Goal: Task Accomplishment & Management: Complete application form

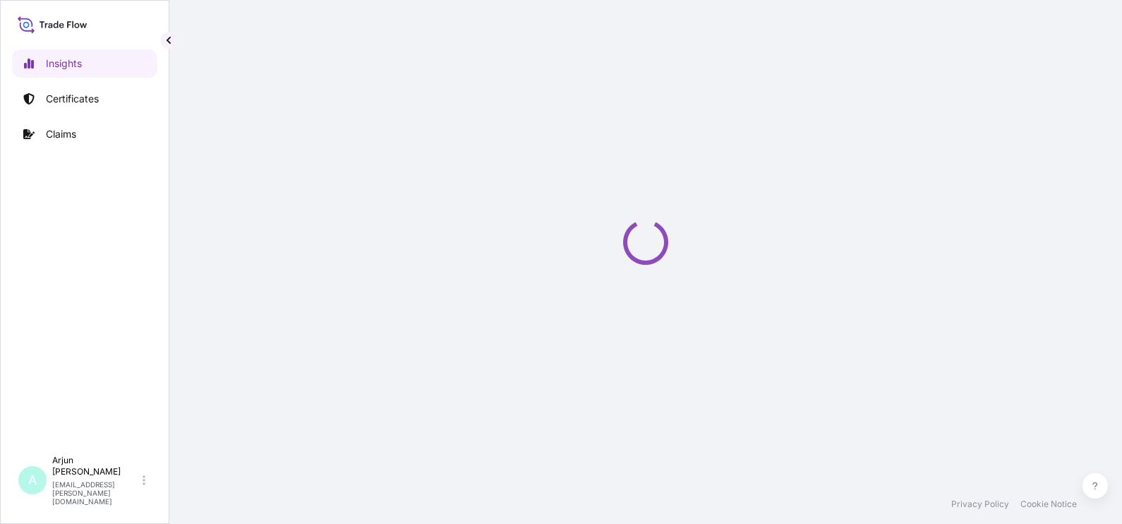
select select "2025"
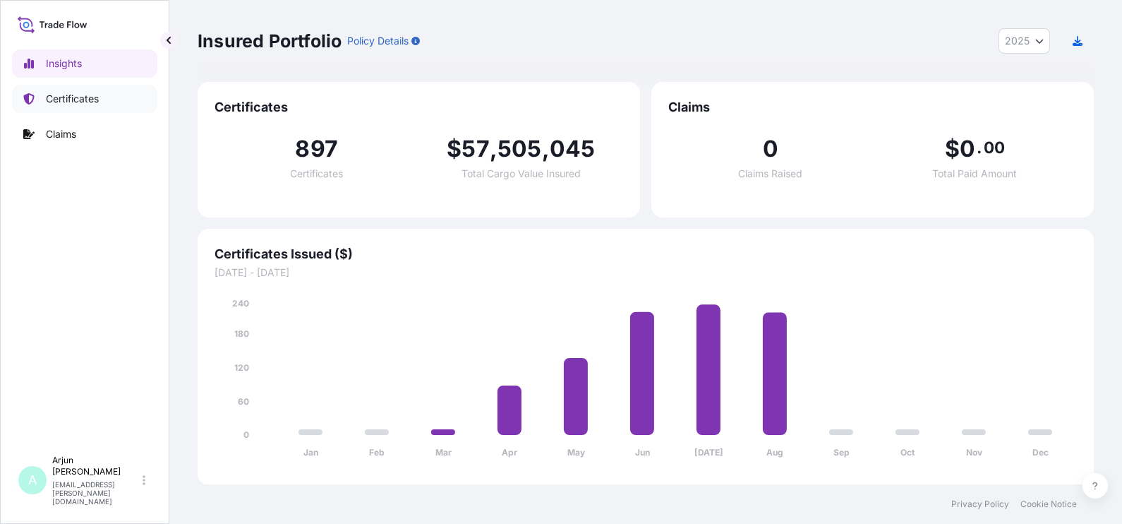
click at [64, 102] on p "Certificates" at bounding box center [72, 99] width 53 height 14
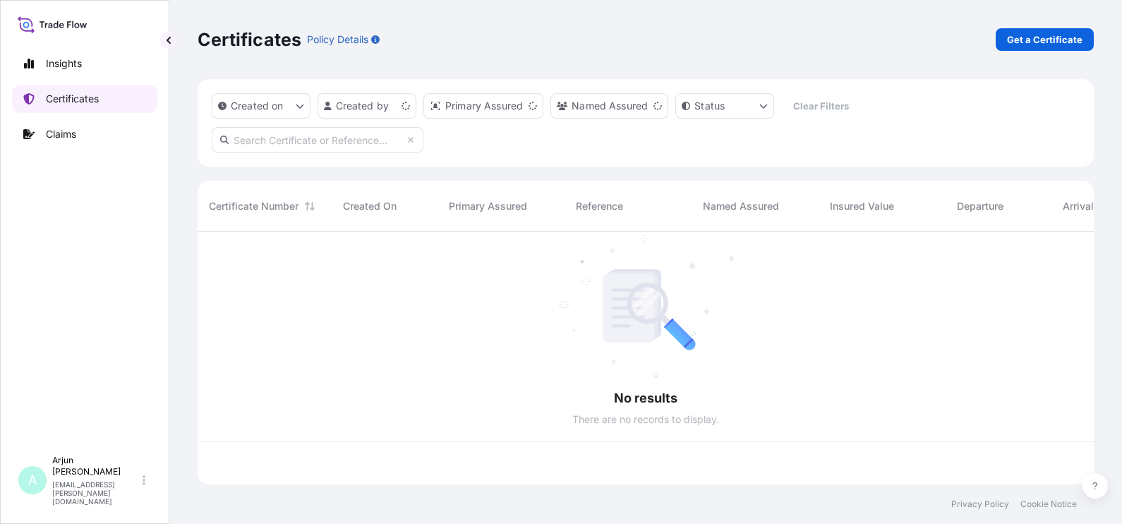
scroll to position [247, 882]
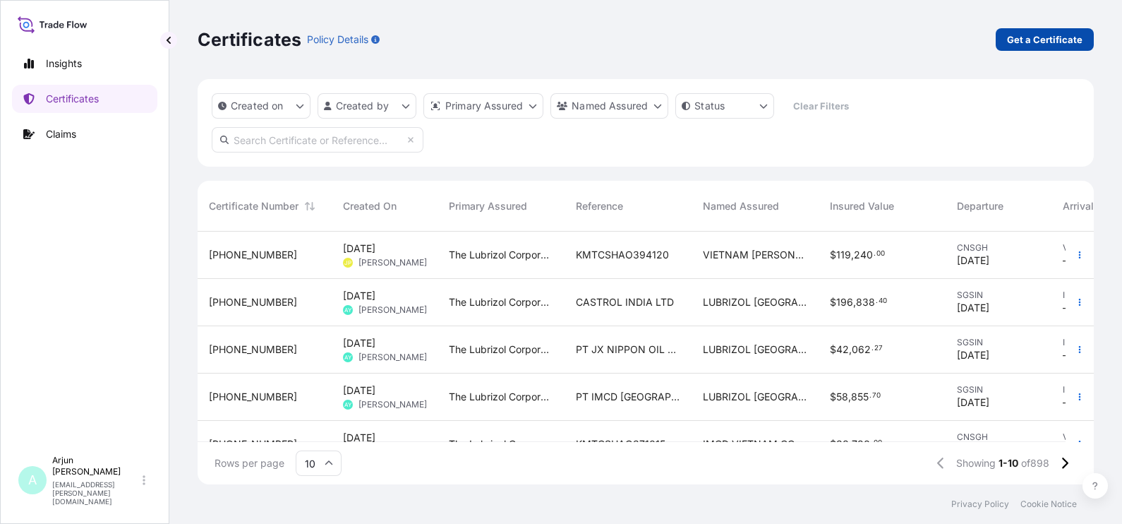
click at [1030, 32] on p "Get a Certificate" at bounding box center [1045, 39] width 76 height 14
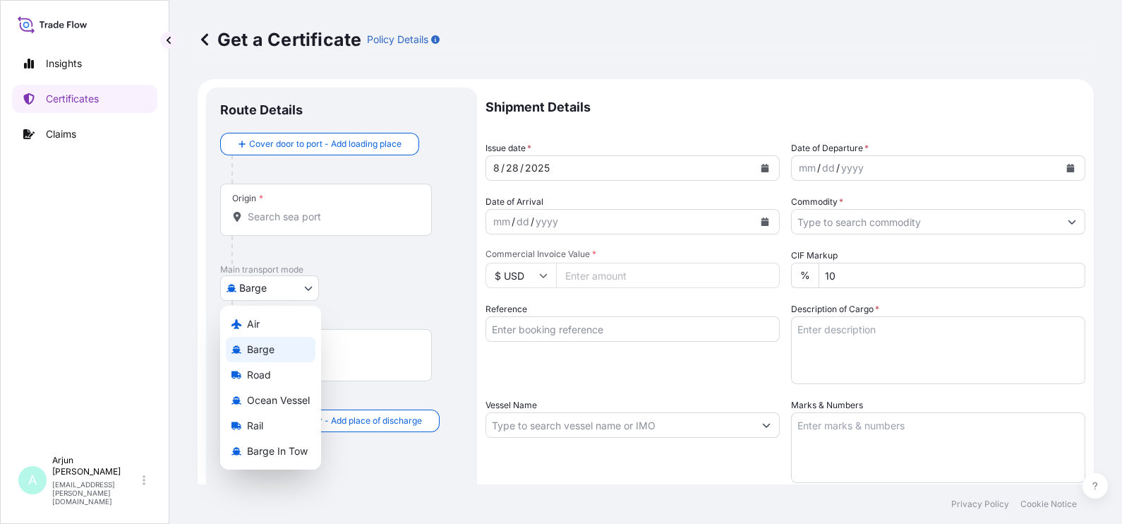
click at [304, 294] on body "Insights Certificates Claims A Arjun Ghadigaonkar arjun.ghadigaonkar@lubrizol.c…" at bounding box center [561, 262] width 1122 height 524
click at [290, 401] on span "Ocean Vessel" at bounding box center [278, 400] width 63 height 14
select select "Ocean Vessel"
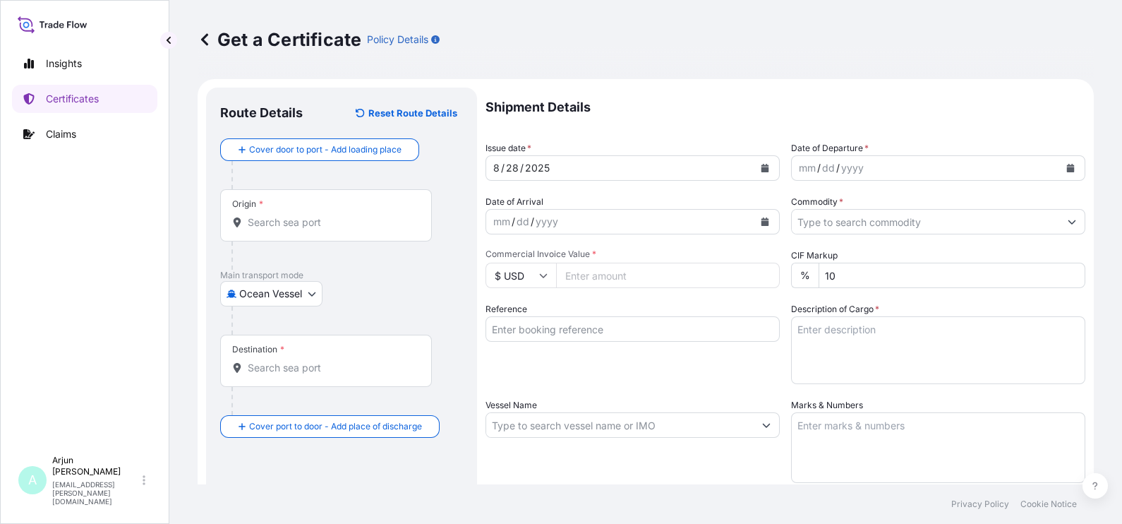
click at [296, 233] on div "Origin *" at bounding box center [326, 215] width 212 height 52
click at [296, 229] on input "Origin *" at bounding box center [331, 222] width 167 height 14
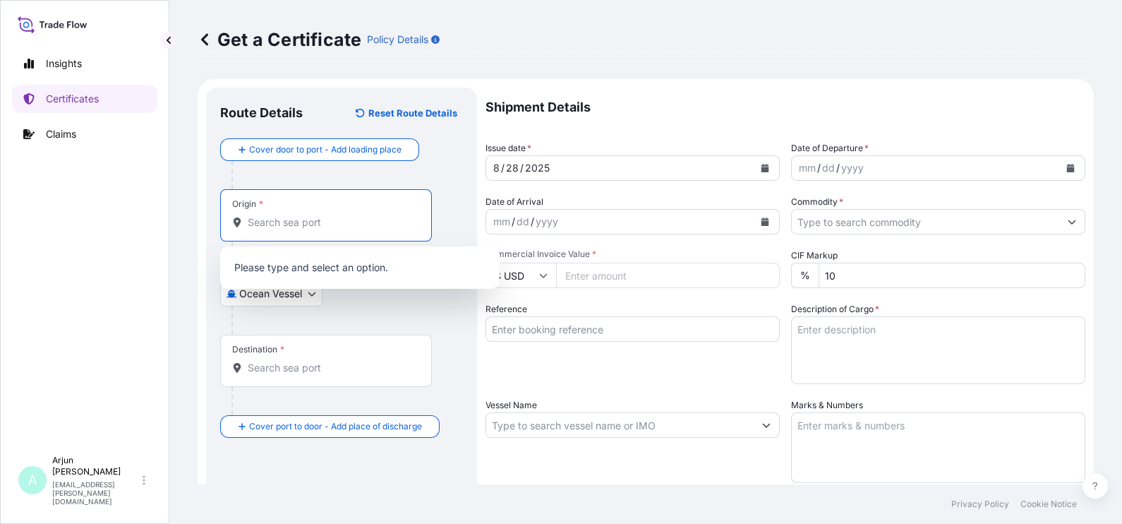
paste input "Hamburg, Germany"
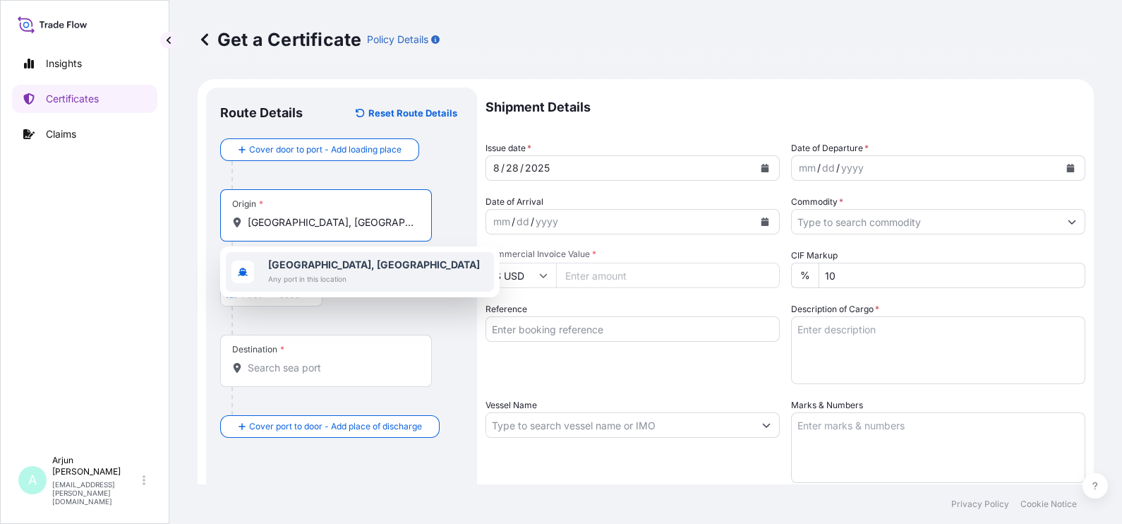
click at [289, 264] on b "Hamburg, Germany" at bounding box center [374, 264] width 212 height 12
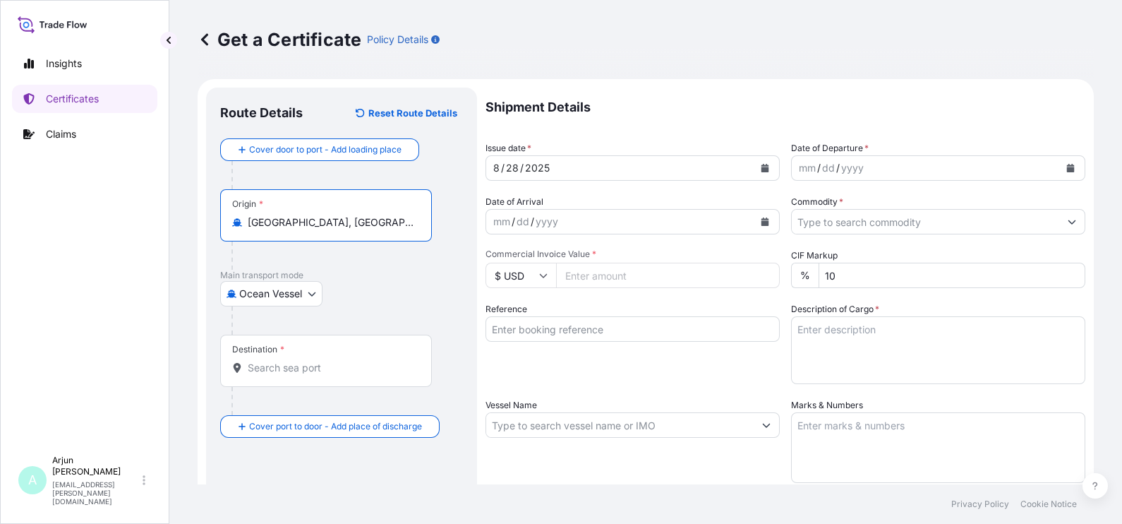
type input "Hamburg, Germany"
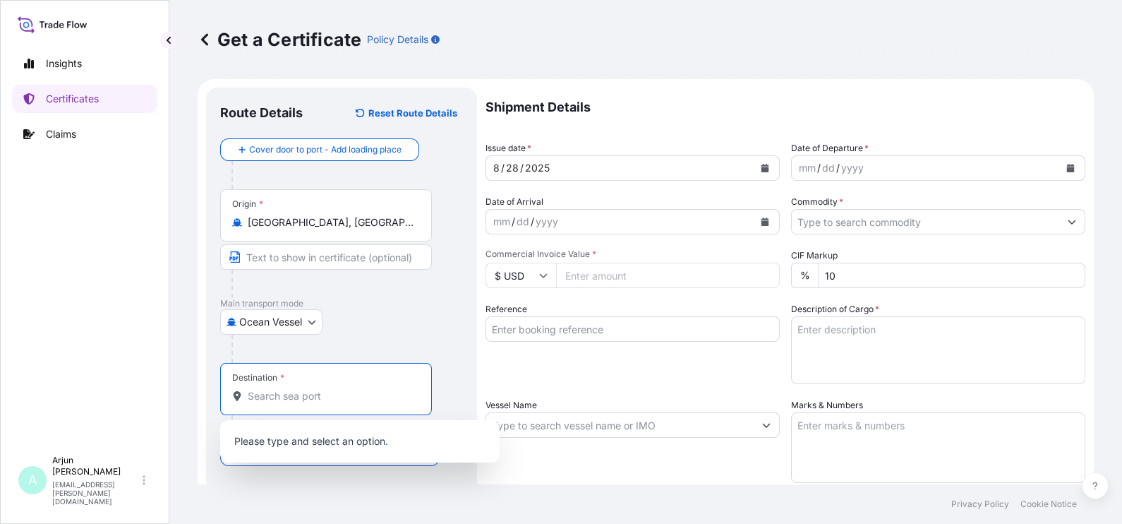
click at [277, 368] on div "Destination *" at bounding box center [326, 389] width 212 height 52
click at [277, 389] on input "Destination *" at bounding box center [331, 396] width 167 height 14
paste input "Hamburg, Germany"
type input "Hamburg, Germany"
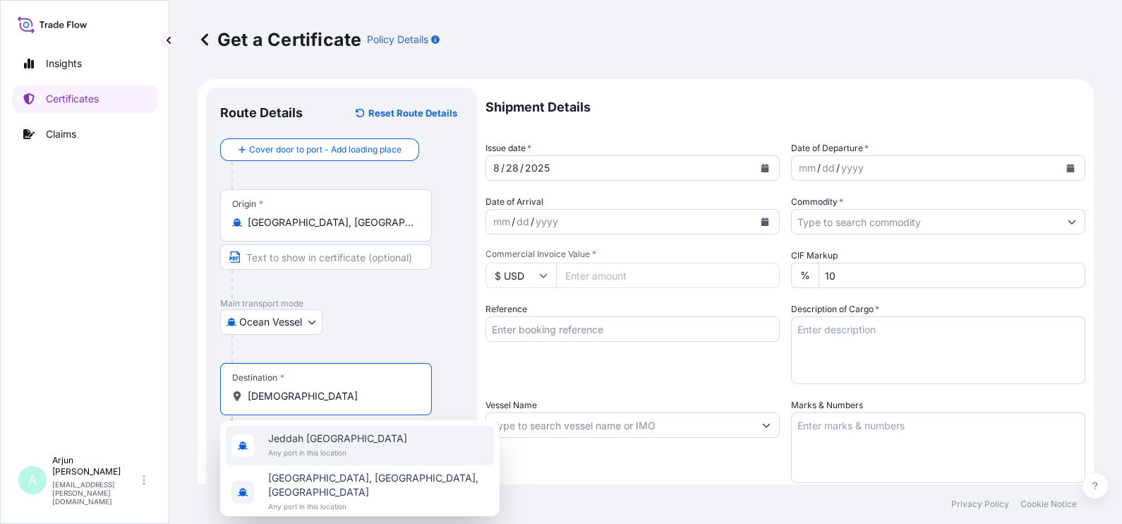
click at [308, 430] on div "Jeddah Saudi Arabia Any port in this location" at bounding box center [360, 446] width 268 height 40
type input "Jeddah Saudi Arabia"
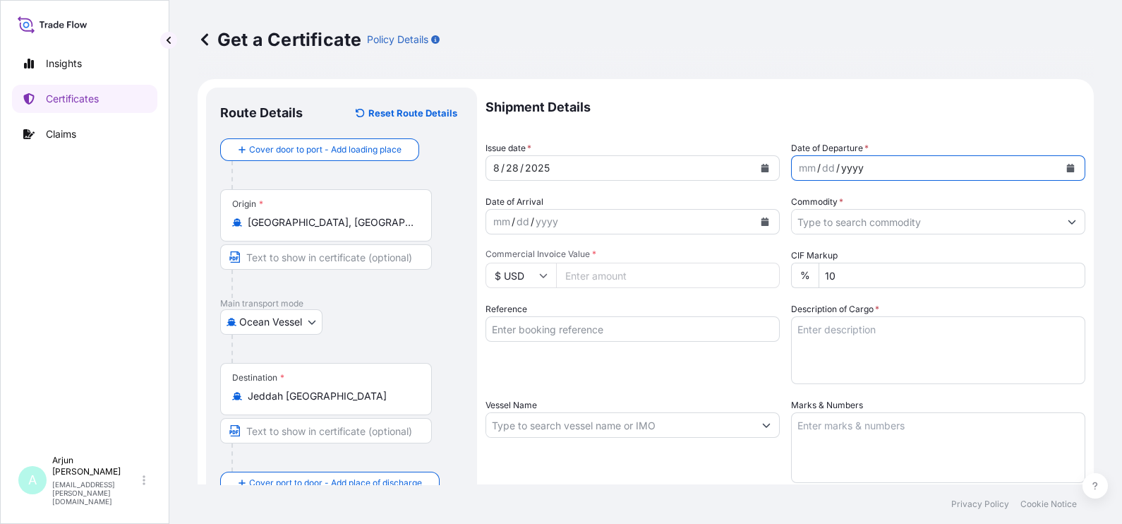
click at [840, 173] on div "yyyy" at bounding box center [852, 168] width 25 height 17
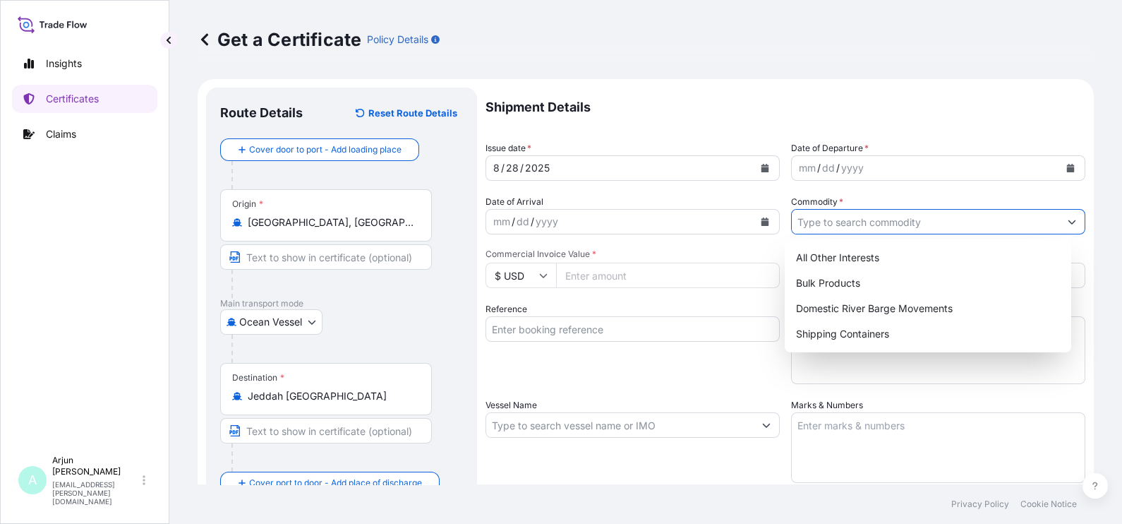
click at [925, 227] on input "Commodity *" at bounding box center [926, 221] width 268 height 25
click at [889, 254] on div "All Other Interests" at bounding box center [928, 257] width 275 height 25
type input "All Other Interests"
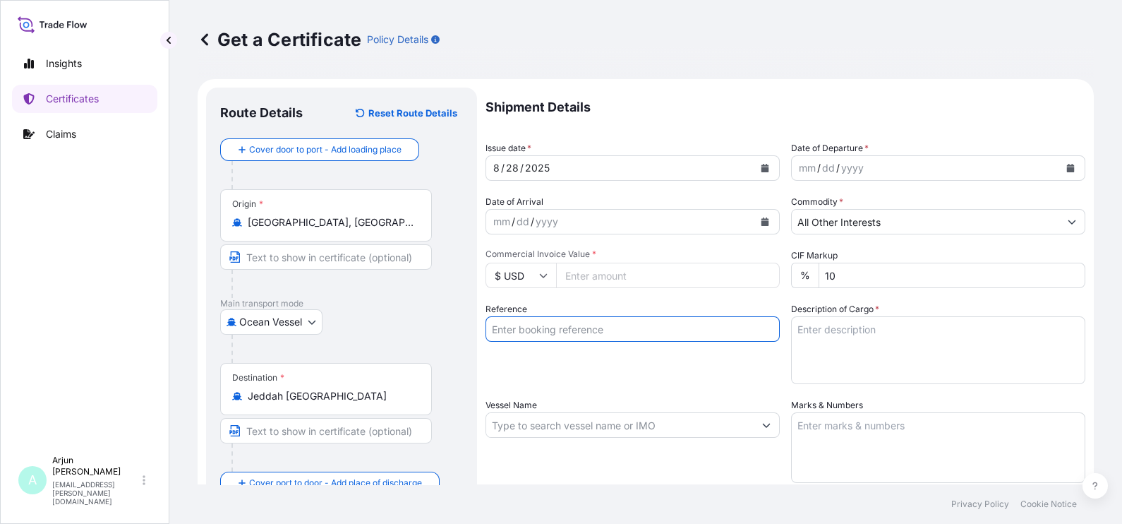
click at [570, 318] on input "Reference" at bounding box center [633, 328] width 294 height 25
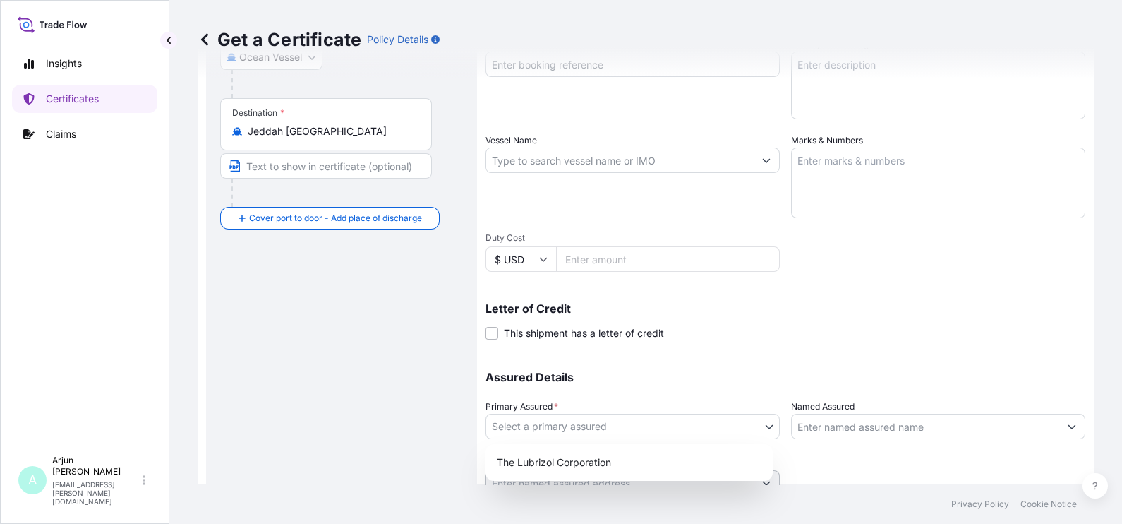
click at [599, 415] on body "Insights Certificates Claims A Arjun Ghadigaonkar arjun.ghadigaonkar@lubrizol.c…" at bounding box center [561, 262] width 1122 height 524
click at [578, 457] on div "The Lubrizol Corporation" at bounding box center [629, 462] width 276 height 25
select select "31566"
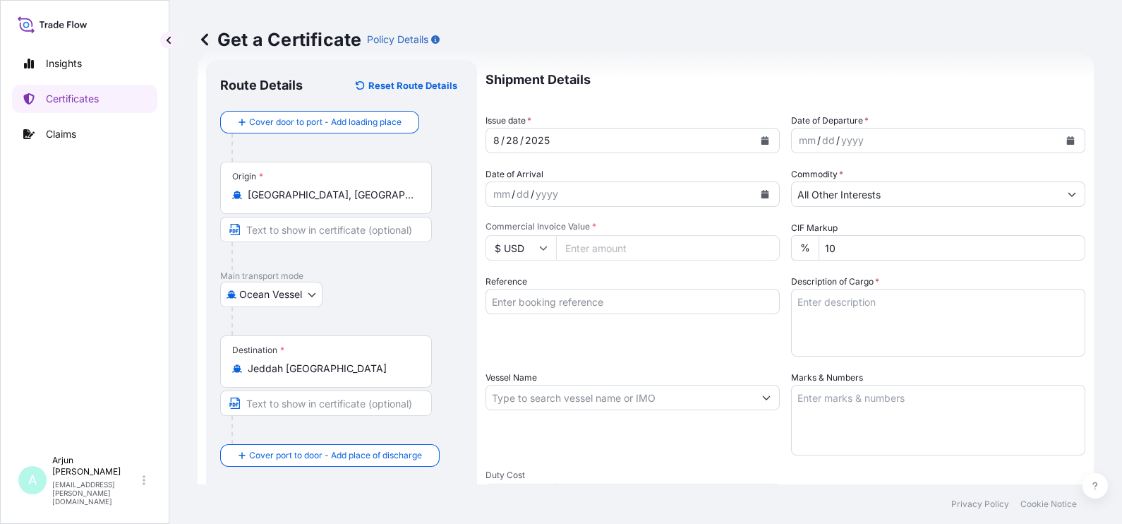
scroll to position [0, 0]
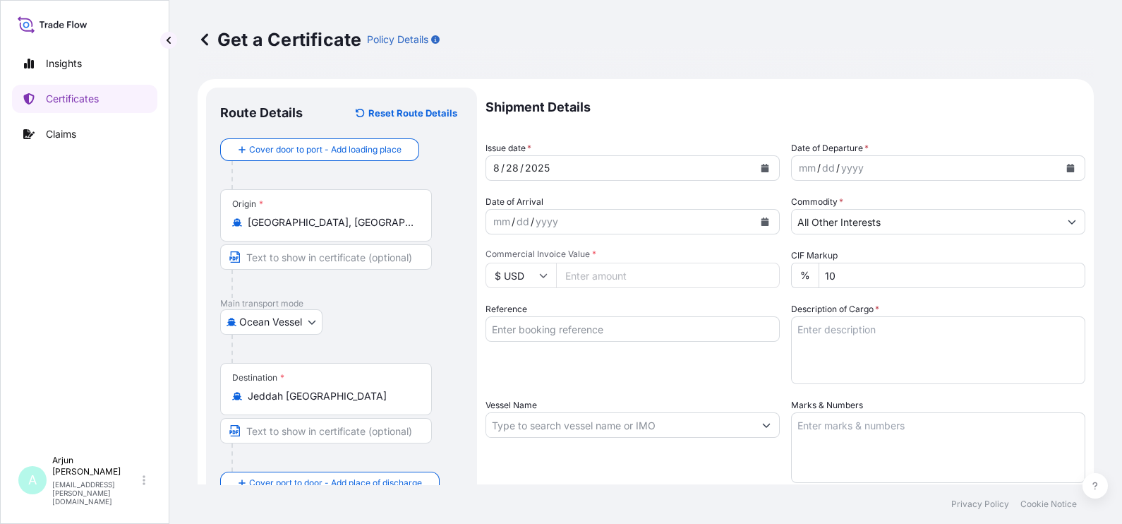
click at [639, 417] on input "Vessel Name" at bounding box center [620, 424] width 268 height 25
click at [1060, 176] on button "Calendar" at bounding box center [1071, 168] width 23 height 23
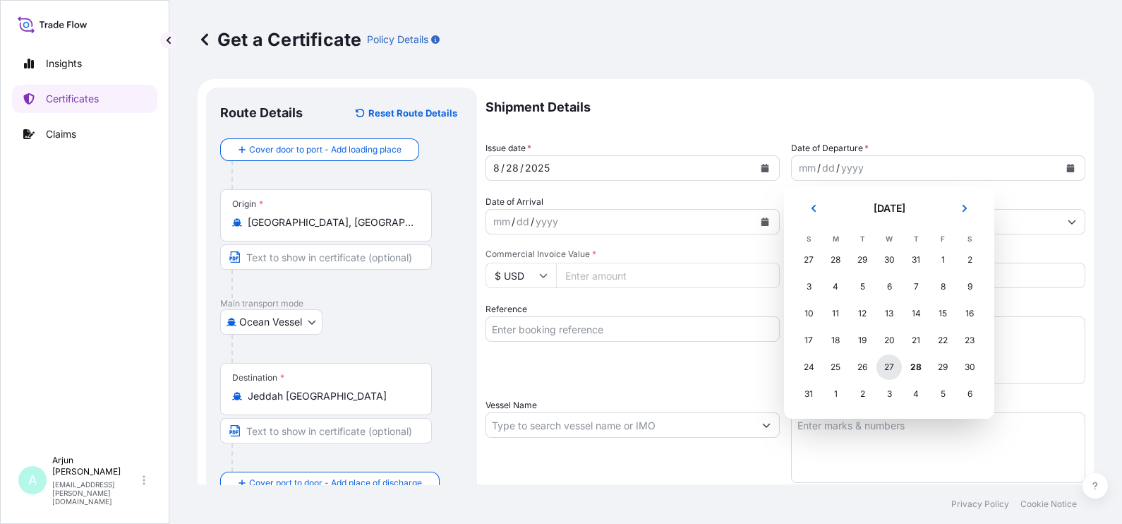
click at [898, 361] on div "27" at bounding box center [889, 366] width 25 height 25
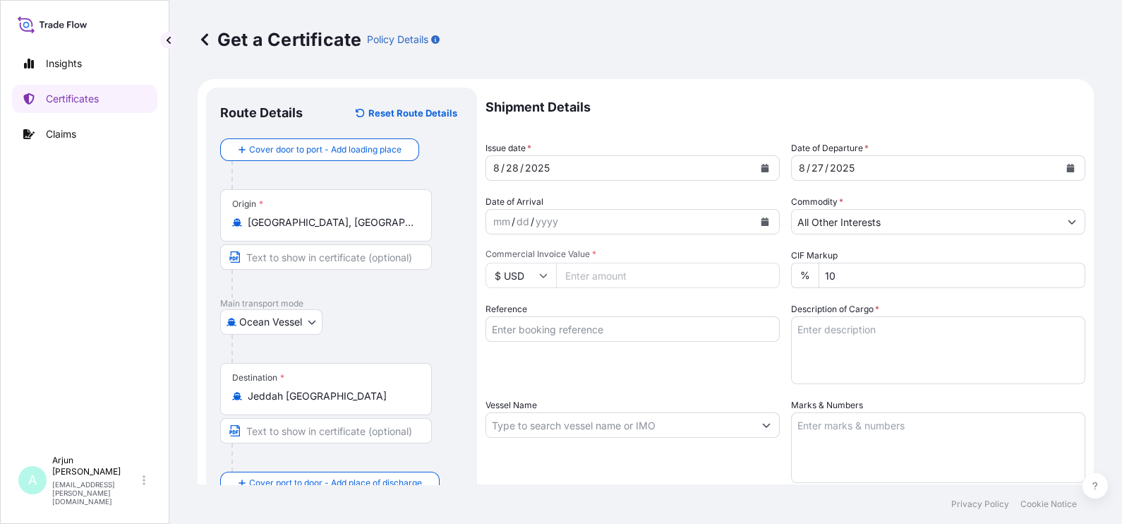
click at [694, 272] on input "Commercial Invoice Value *" at bounding box center [668, 275] width 224 height 25
click at [653, 278] on input "Commercial Invoice Value *" at bounding box center [668, 275] width 224 height 25
paste input "70822.64"
type input "70822.64"
click at [676, 364] on div "Reference" at bounding box center [633, 343] width 294 height 82
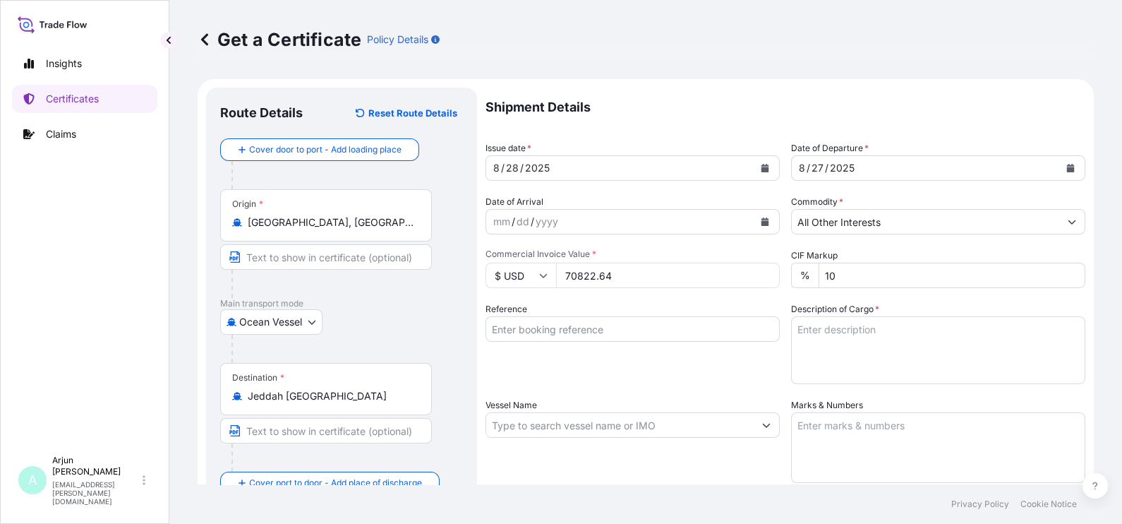
click at [580, 307] on div "Reference" at bounding box center [633, 343] width 294 height 82
click at [575, 314] on div "Reference" at bounding box center [633, 343] width 294 height 82
click at [570, 327] on input "Reference" at bounding box center [633, 328] width 294 height 25
paste input "86657517"
paste input "4503913337"
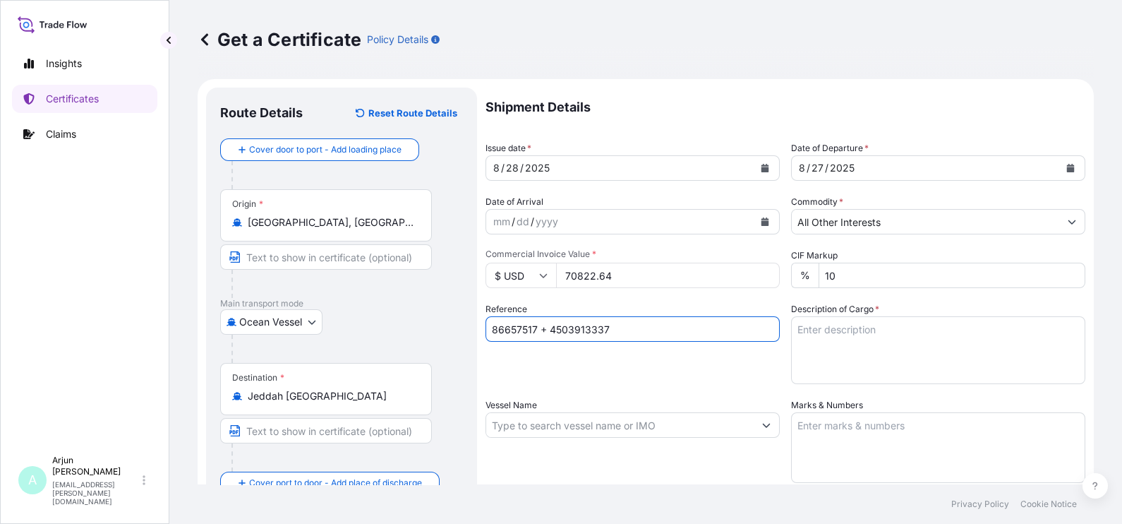
type input "86657517 + 4503913337"
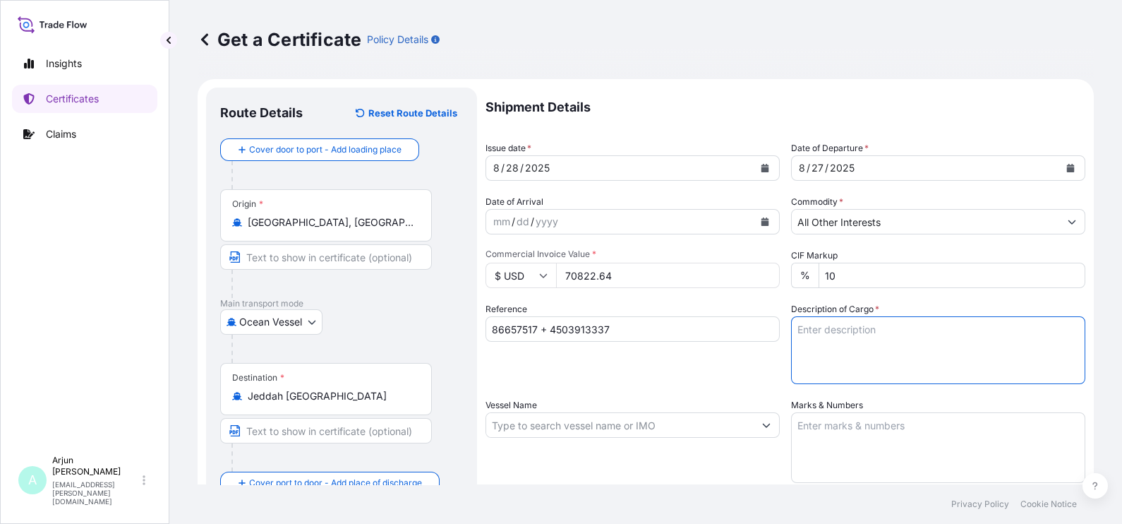
click at [815, 353] on textarea "Description of Cargo *" at bounding box center [938, 350] width 294 height 68
paste textarea "LUBRIZOL® 5372A, STD BLACK & YELLOW"
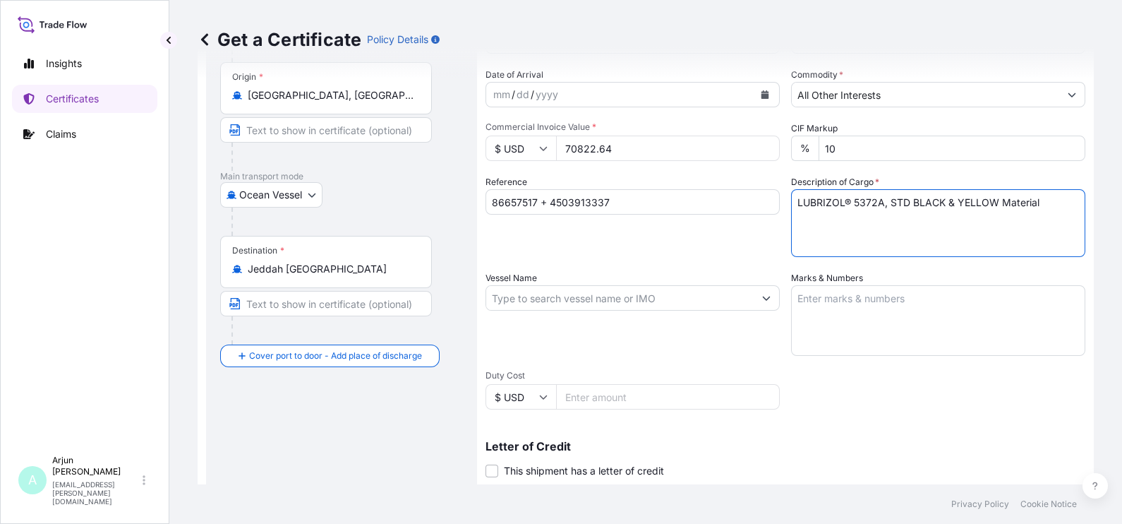
scroll to position [176, 0]
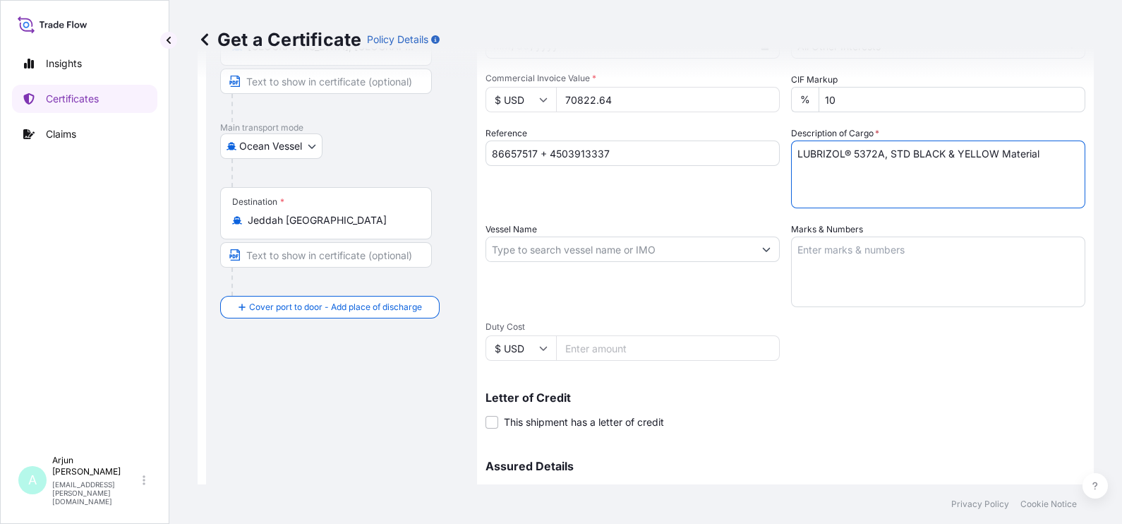
type textarea "LUBRIZOL® 5372A, STD BLACK & YELLOW Material"
click at [645, 263] on div "Vessel Name" at bounding box center [633, 264] width 294 height 85
click at [644, 257] on input "Vessel Name" at bounding box center [620, 248] width 268 height 25
paste input "MAERSK STADELHORN"
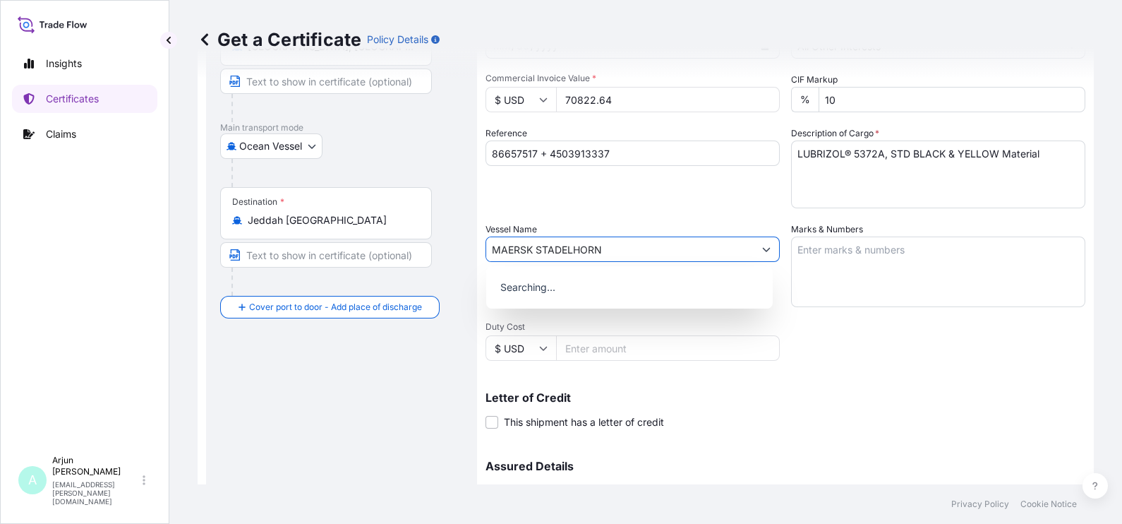
type input "MAERSK STADELHORN"
click at [814, 248] on textarea "Marks & Numbers" at bounding box center [938, 271] width 294 height 71
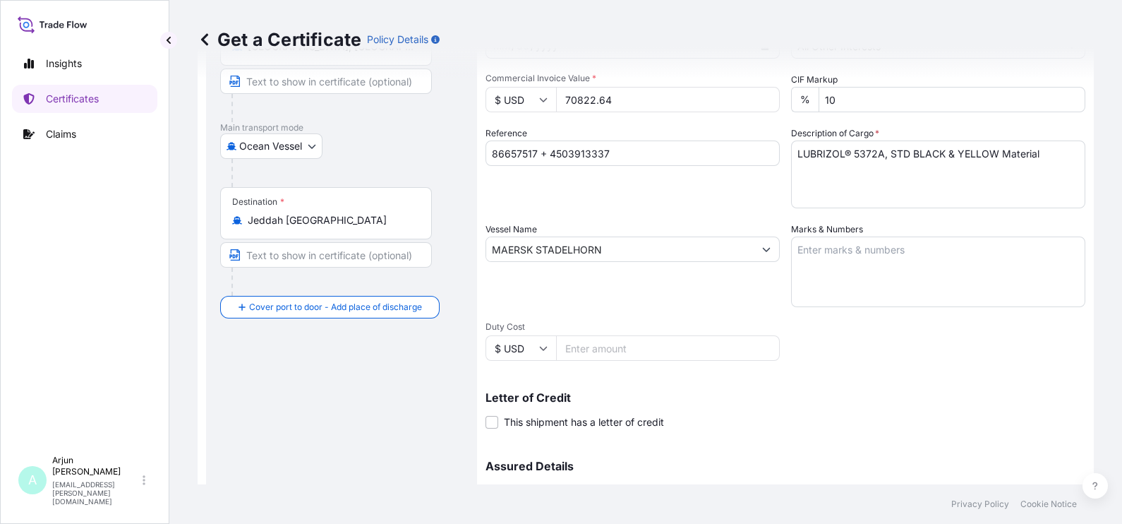
click at [815, 268] on textarea "Marks & Numbers" at bounding box center [938, 271] width 294 height 71
paste textarea "40 Drums - 7418A\260 3 Drums - PV6310\260 Product - LUBRIZOL® 7418A, STD BLACK …"
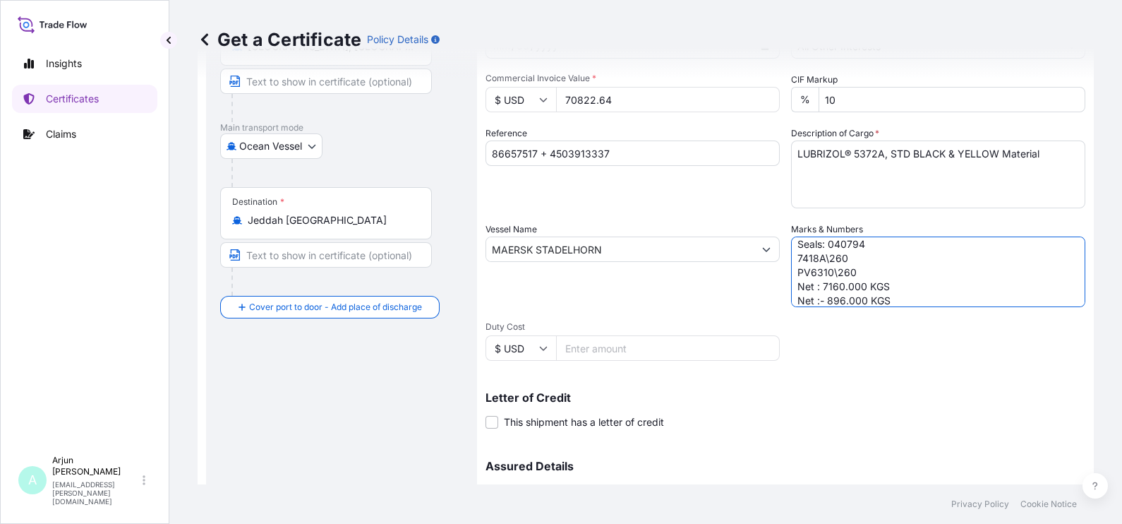
scroll to position [0, 0]
drag, startPoint x: 905, startPoint y: 263, endPoint x: 721, endPoint y: 277, distance: 184.7
click at [721, 277] on div "Shipment Details Issue date * 8 / 28 / 2025 Date of Departure * 8 / 27 / 2025 D…" at bounding box center [786, 248] width 600 height 673
click at [879, 255] on textarea "40 Drums - 7418A\260 3 Drums - PV6310\260 Product - LUBRIZOL® 7418A, STD BLACK …" at bounding box center [938, 271] width 294 height 71
click at [904, 261] on textarea "40 Drums - 7418A\260 3 Drums - PV6310\260 Product - LUBRIZOL® 7418A, STD BLACK …" at bounding box center [938, 271] width 294 height 71
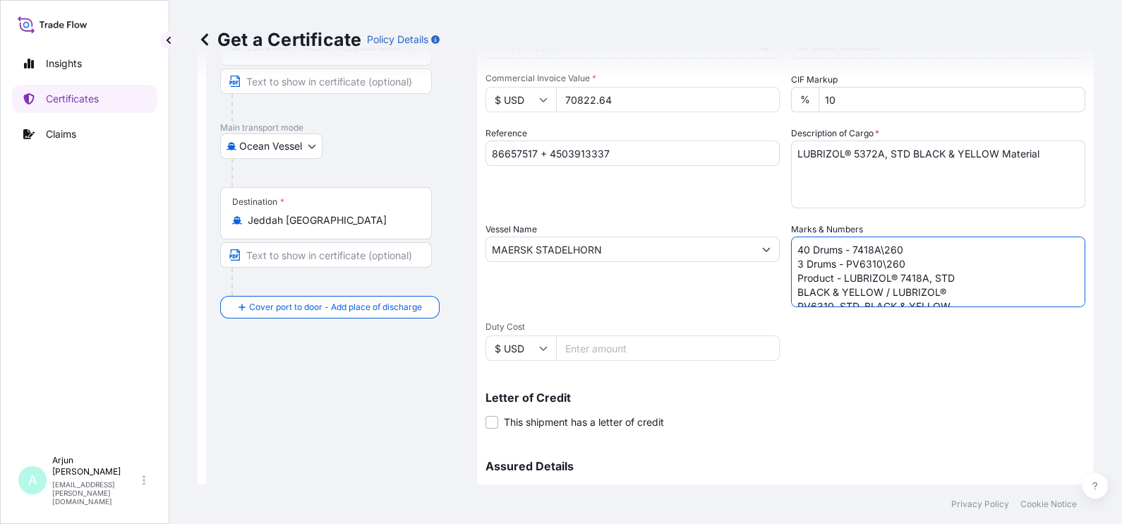
drag, startPoint x: 903, startPoint y: 261, endPoint x: 784, endPoint y: 265, distance: 119.4
click at [784, 265] on div "Shipment Details Issue date * 8 / 28 / 2025 Date of Departure * 8 / 27 / 2025 D…" at bounding box center [786, 248] width 600 height 673
click at [794, 240] on textarea "40 Drums - 7418A\260 Product - LUBRIZOL® 7418A, STD BLACK & YELLOW / LUBRIZOL® …" at bounding box center [938, 271] width 294 height 71
drag, startPoint x: 803, startPoint y: 241, endPoint x: 815, endPoint y: 270, distance: 31.6
click at [806, 244] on textarea "40 Drums - 7418A\260 Product - LUBRIZOL® 7418A, STD BLACK & YELLOW / LUBRIZOL® …" at bounding box center [938, 271] width 294 height 71
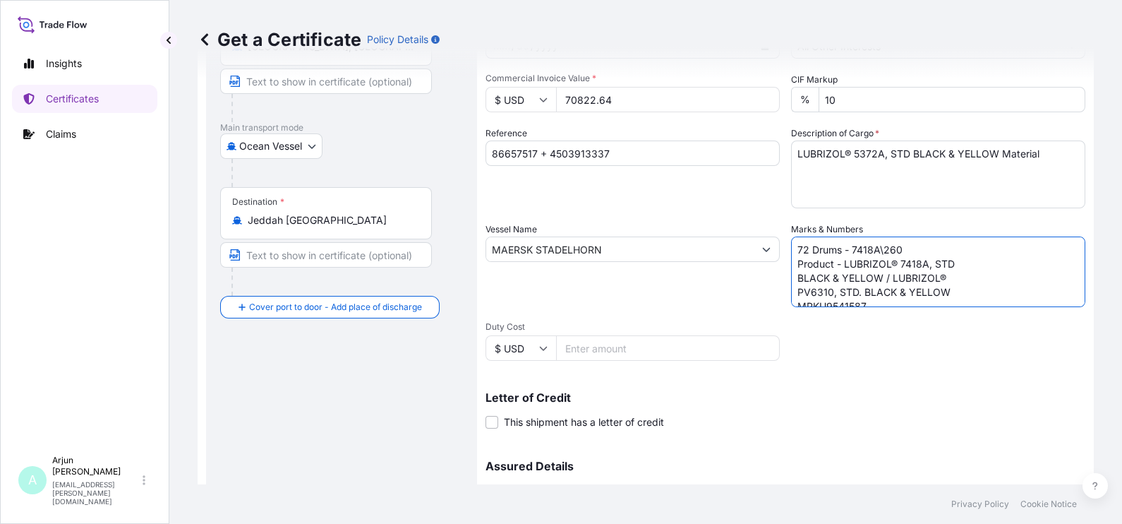
drag, startPoint x: 904, startPoint y: 245, endPoint x: 845, endPoint y: 251, distance: 59.6
click at [845, 251] on textarea "72 Drums - 7418A\260 Product - LUBRIZOL® 7418A, STD BLACK & YELLOW / LUBRIZOL® …" at bounding box center [938, 271] width 294 height 71
paste textarea "5372"
drag, startPoint x: 841, startPoint y: 261, endPoint x: 949, endPoint y: 280, distance: 109.7
click at [949, 280] on textarea "72 Drums - 5372A\260 Product - LUBRIZOL® 7418A, STD BLACK & YELLOW / LUBRIZOL® …" at bounding box center [938, 271] width 294 height 71
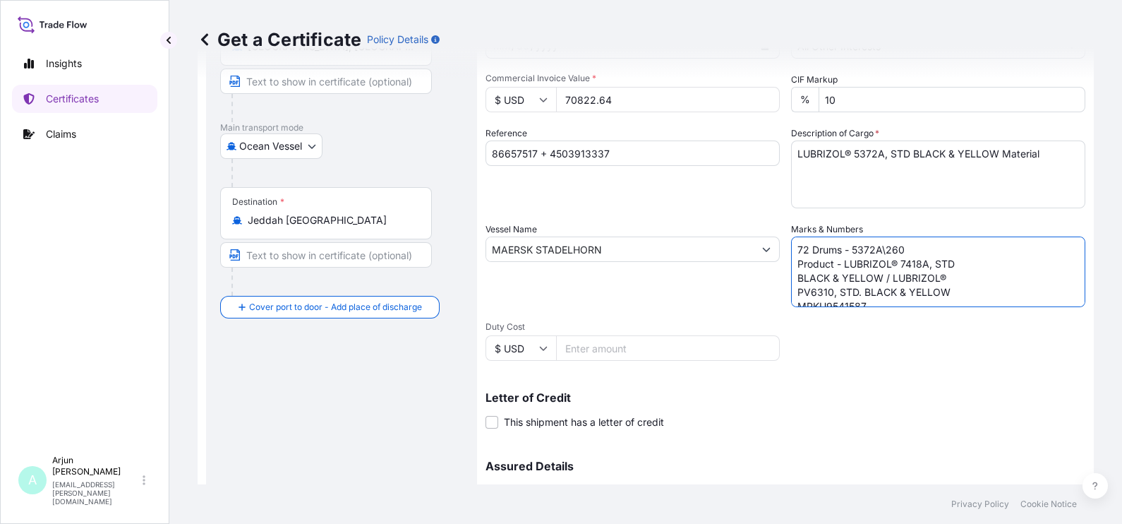
paste textarea "LUBRIZOL® 5372A, STD BLACK & YELLOW"
drag, startPoint x: 948, startPoint y: 277, endPoint x: 766, endPoint y: 274, distance: 182.1
click at [766, 274] on div "Shipment Details Issue date * 8 / 28 / 2025 Date of Departure * 8 / 27 / 2025 D…" at bounding box center [786, 248] width 600 height 673
click at [820, 275] on textarea "72 Drums - 5372A\260 Product - LLUBRIZOL® 5372A, STD BLACK & YELLOW MRKU9541587…" at bounding box center [938, 271] width 294 height 71
drag, startPoint x: 820, startPoint y: 275, endPoint x: 852, endPoint y: 296, distance: 38.8
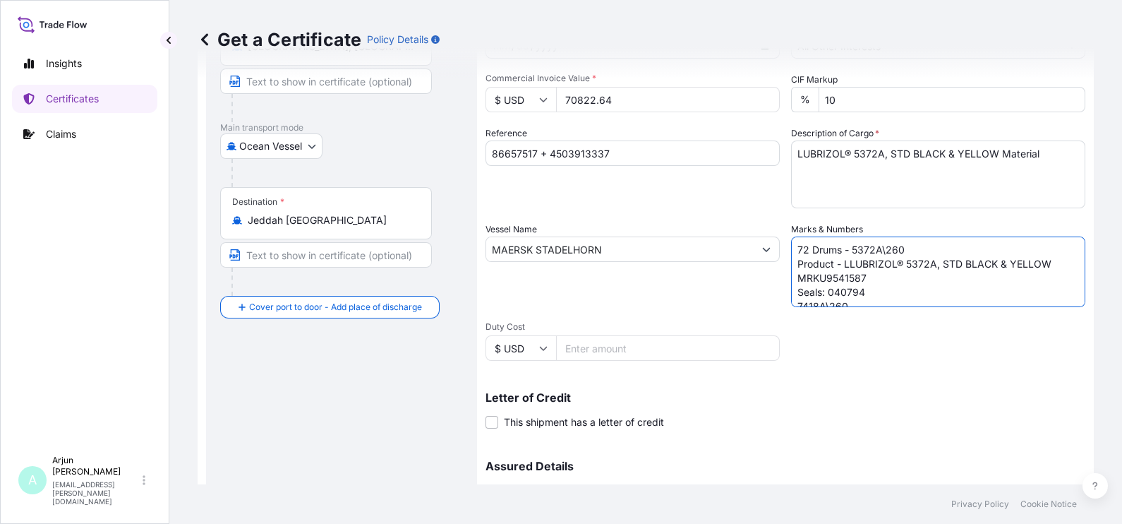
click at [820, 275] on textarea "72 Drums - 5372A\260 Product - LLUBRIZOL® 5372A, STD BLACK & YELLOW MRKU9541587…" at bounding box center [938, 271] width 294 height 71
paste textarea "TEMU1321206"
click at [844, 289] on textarea "72 Drums - 5372A\260 Product - LLUBRIZOL® 5372A, STD BLACK & YELLOW TEMU1321206…" at bounding box center [938, 271] width 294 height 71
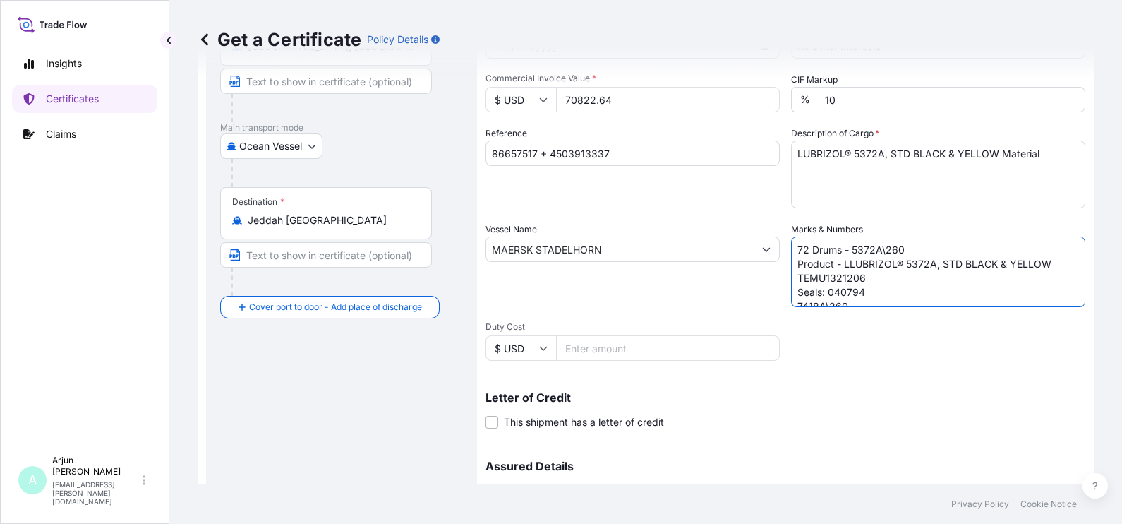
click at [845, 289] on textarea "72 Drums - 5372A\260 Product - LLUBRIZOL® 5372A, STD BLACK & YELLOW TEMU1321206…" at bounding box center [938, 271] width 294 height 71
paste textarea "298715"
drag, startPoint x: 858, startPoint y: 261, endPoint x: 777, endPoint y: 265, distance: 80.5
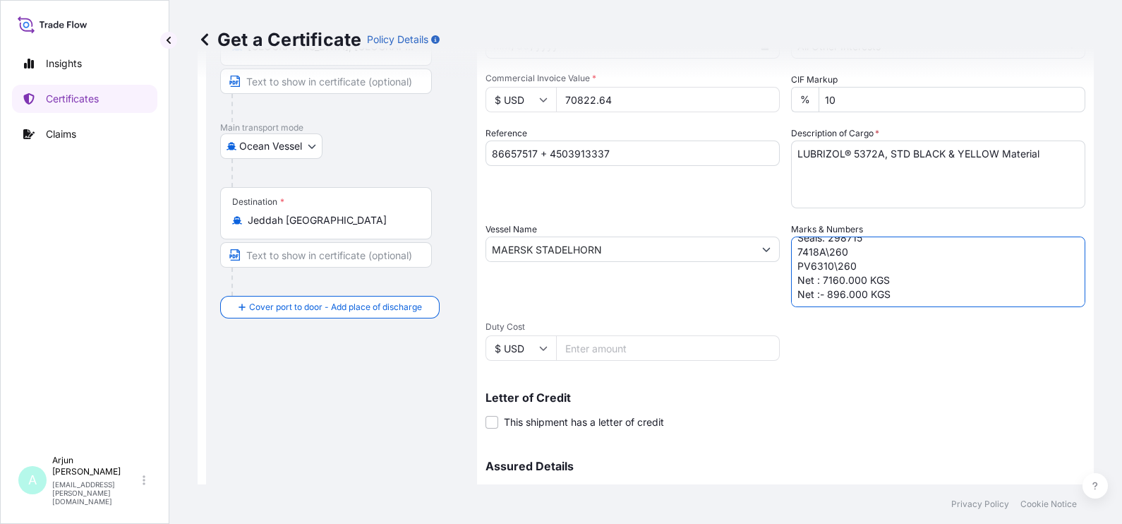
click at [777, 265] on div "Shipment Details Issue date * 8 / 28 / 2025 Date of Departure * 8 / 27 / 2025 D…" at bounding box center [786, 248] width 600 height 673
drag, startPoint x: 854, startPoint y: 279, endPoint x: 867, endPoint y: 289, distance: 16.1
click at [769, 251] on div "Shipment Details Issue date * 8 / 28 / 2025 Date of Departure * 8 / 27 / 2025 D…" at bounding box center [786, 248] width 600 height 673
click at [866, 288] on textarea "72 Drums - 5372A\260 Product - LLUBRIZOL® 5372A, STD BLACK & YELLOW TEMU1321206…" at bounding box center [938, 271] width 294 height 71
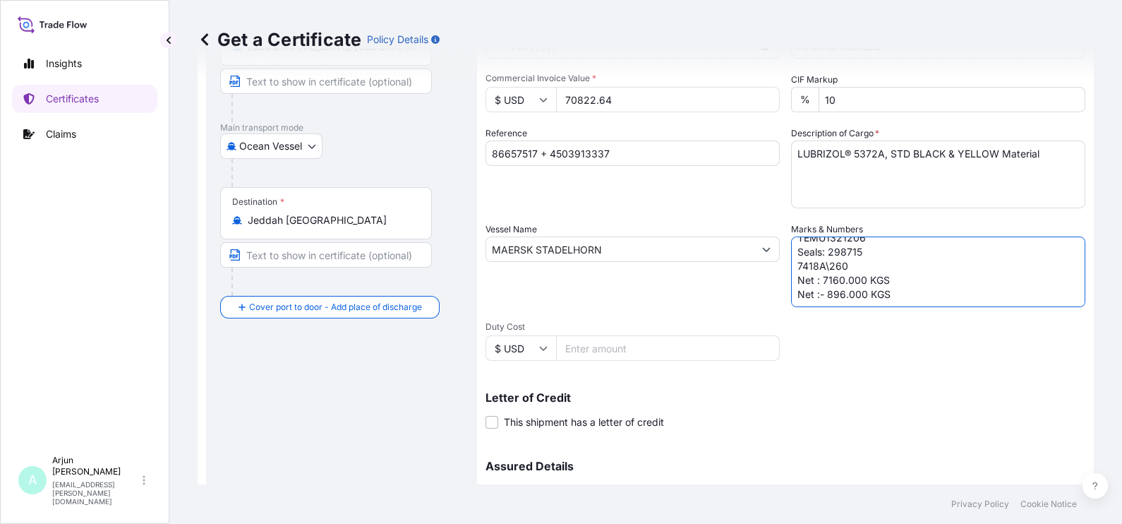
drag, startPoint x: 851, startPoint y: 265, endPoint x: 856, endPoint y: 274, distance: 10.1
click at [853, 268] on textarea "72 Drums - 5372A\260 Product - LLUBRIZOL® 5372A, STD BLACK & YELLOW TEMU1321206…" at bounding box center [938, 271] width 294 height 71
drag, startPoint x: 846, startPoint y: 257, endPoint x: 791, endPoint y: 264, distance: 55.5
click at [791, 264] on textarea "72 Drums - 5372A\260 Product - LLUBRIZOL® 5372A, STD BLACK & YELLOW TEMU1321206…" at bounding box center [938, 271] width 294 height 71
paste textarea "5372"
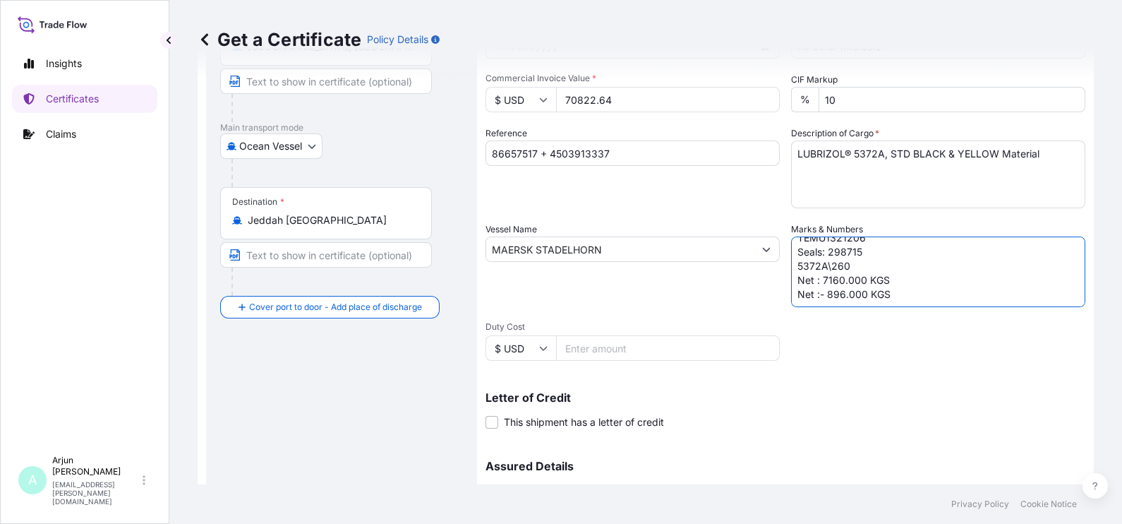
drag, startPoint x: 889, startPoint y: 292, endPoint x: 776, endPoint y: 290, distance: 112.2
click at [776, 290] on div "Shipment Details Issue date * 8 / 28 / 2025 Date of Departure * 8 / 27 / 2025 D…" at bounding box center [786, 248] width 600 height 673
drag, startPoint x: 819, startPoint y: 280, endPoint x: 882, endPoint y: 299, distance: 66.3
click at [882, 299] on textarea "72 Drums - 5372A\260 Product - LLUBRIZOL® 5372A, STD BLACK & YELLOW TEMU1321206…" at bounding box center [938, 271] width 294 height 71
drag, startPoint x: 858, startPoint y: 318, endPoint x: 839, endPoint y: 297, distance: 28.0
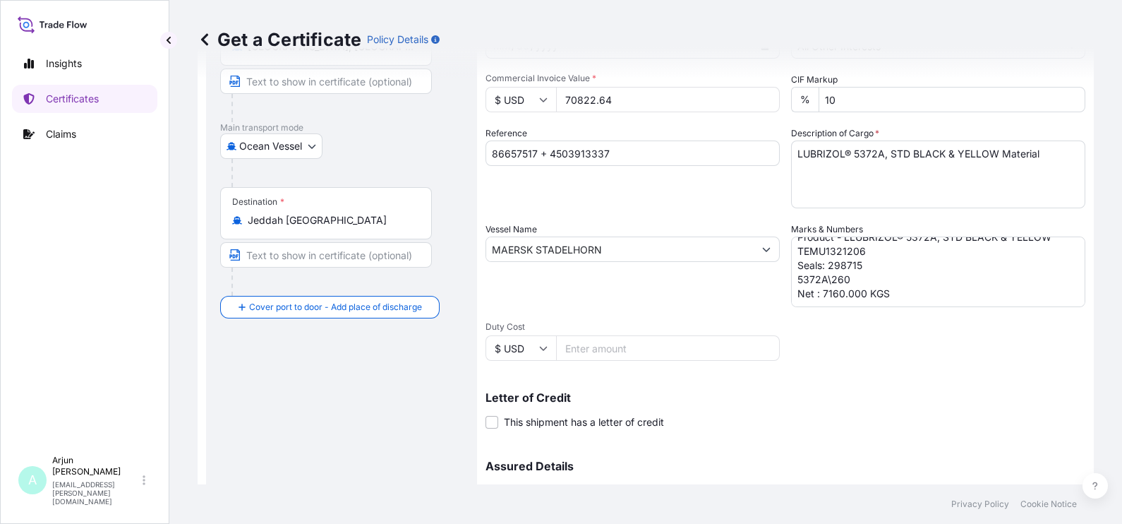
click at [858, 315] on div "Shipment Details Issue date * 8 / 28 / 2025 Date of Departure * 8 / 27 / 2025 D…" at bounding box center [786, 248] width 600 height 673
click at [822, 282] on textarea "72 Drums - 5372A\260 Product - LLUBRIZOL® 5372A, STD BLACK & YELLOW TEMU1321206…" at bounding box center [938, 271] width 294 height 71
drag, startPoint x: 819, startPoint y: 280, endPoint x: 829, endPoint y: 287, distance: 12.6
click at [832, 284] on textarea "72 Drums - 5372A\260 Product - LLUBRIZOL® 5372A, STD BLACK & YELLOW TEMU1321206…" at bounding box center [938, 271] width 294 height 71
click at [829, 287] on textarea "72 Drums - 5372A\260 Product - LLUBRIZOL® 5372A, STD BLACK & YELLOW TEMU1321206…" at bounding box center [938, 271] width 294 height 71
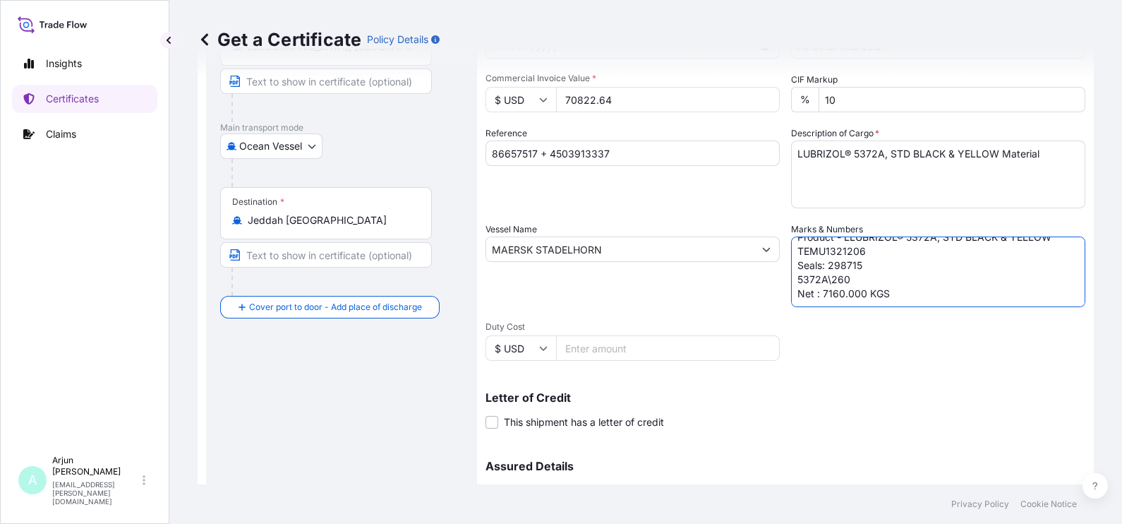
drag, startPoint x: 817, startPoint y: 279, endPoint x: 882, endPoint y: 285, distance: 66.0
click at [882, 283] on textarea "72 Drums - 5372A\260 Product - LLUBRIZOL® 5372A, STD BLACK & YELLOW TEMU1321206…" at bounding box center [938, 271] width 294 height 71
paste textarea "1521"
click at [841, 296] on textarea "72 Drums - 5372A\260 Product - LLUBRIZOL® 5372A, STD BLACK & YELLOW TEMU1321206…" at bounding box center [938, 271] width 294 height 71
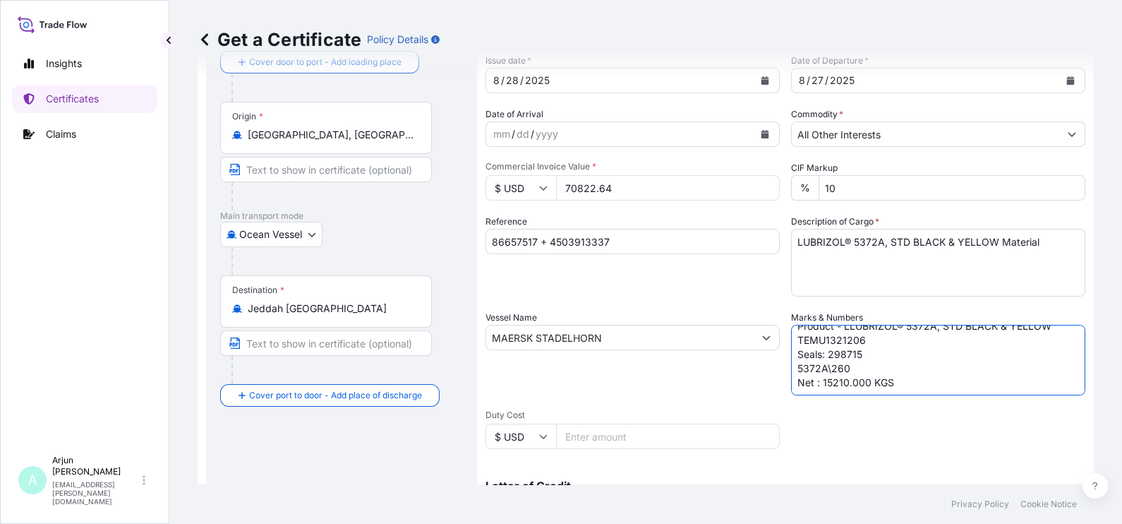
scroll to position [323, 0]
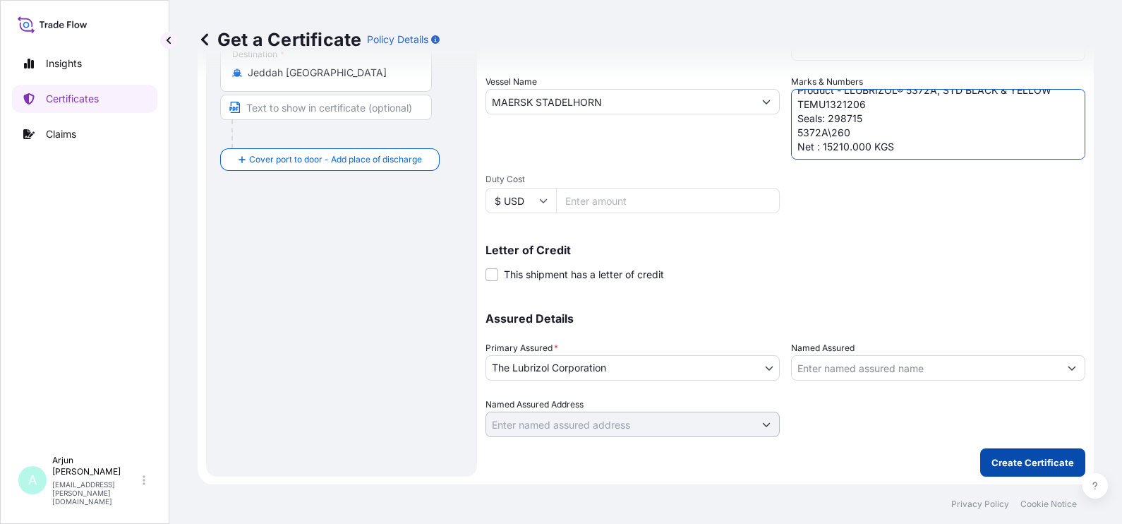
type textarea "72 Drums - 5372A\260 Product - LLUBRIZOL® 5372A, STD BLACK & YELLOW TEMU1321206…"
click at [992, 460] on p "Create Certificate" at bounding box center [1033, 462] width 83 height 14
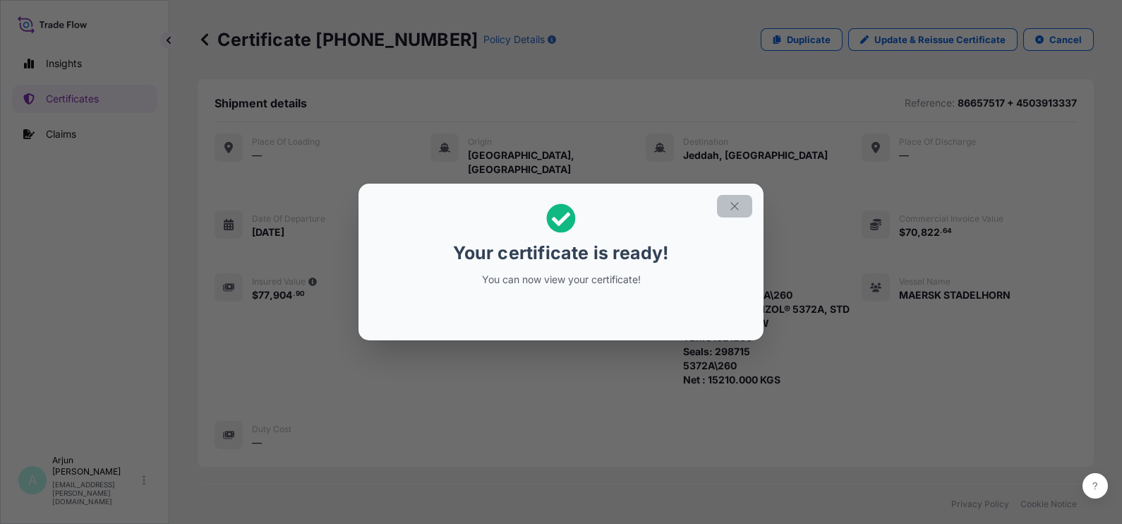
click at [738, 203] on icon "button" at bounding box center [735, 207] width 8 height 8
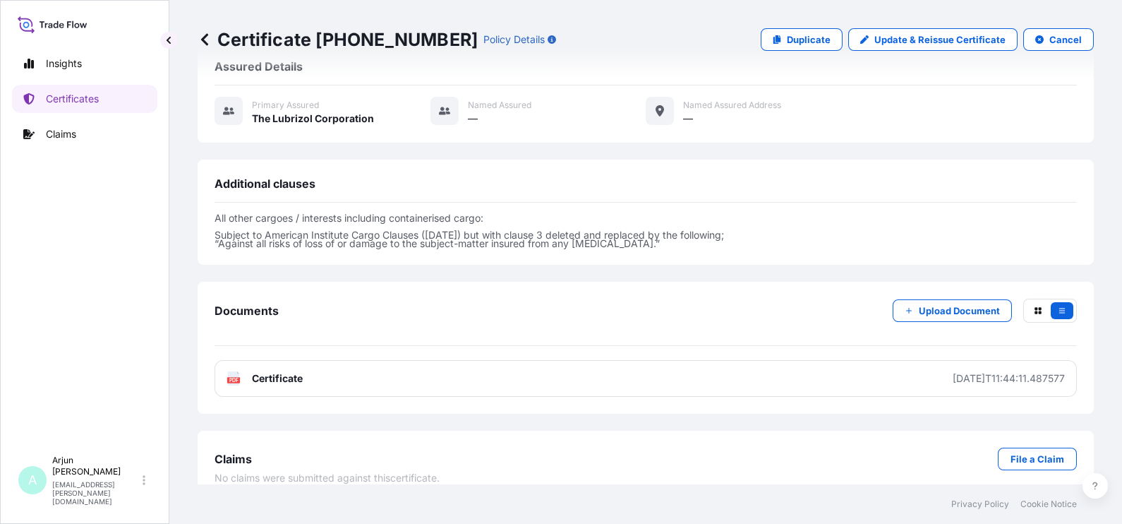
scroll to position [443, 0]
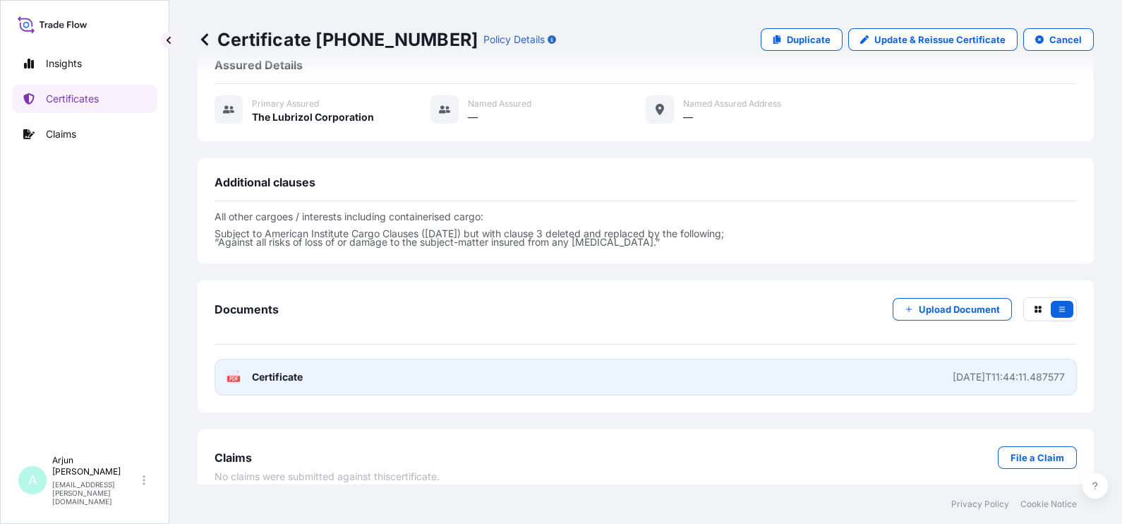
click at [320, 361] on link "PDF Certificate 2025-08-28T11:44:11.487577" at bounding box center [646, 377] width 863 height 37
